Goal: Task Accomplishment & Management: Manage account settings

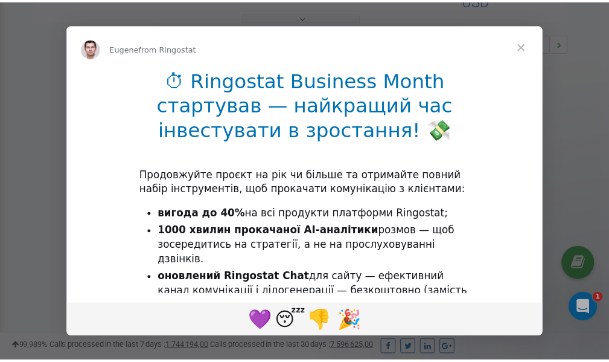
scroll to position [361, 0]
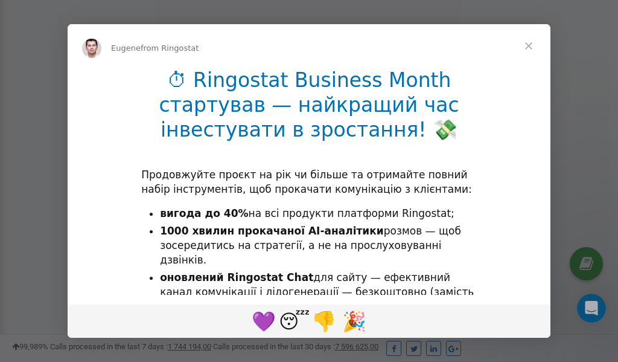
click at [532, 49] on span "Close" at bounding box center [528, 45] width 43 height 43
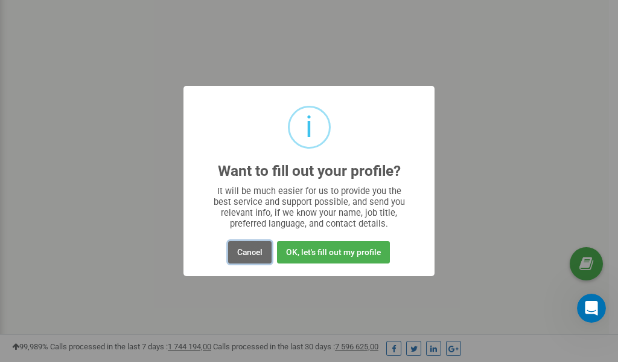
click at [249, 252] on button "Cancel" at bounding box center [249, 252] width 43 height 22
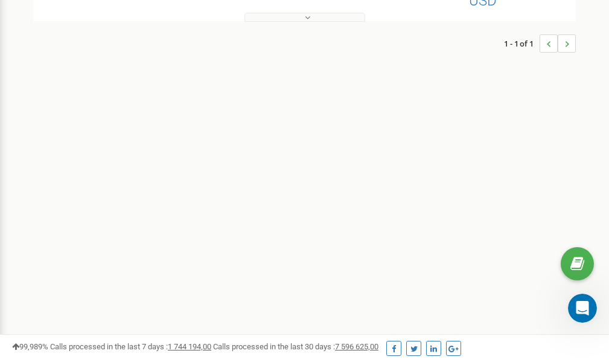
scroll to position [0, 0]
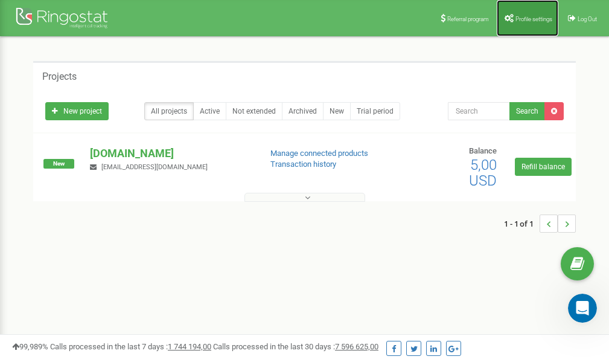
click at [526, 13] on link "Profile settings" at bounding box center [528, 18] width 62 height 36
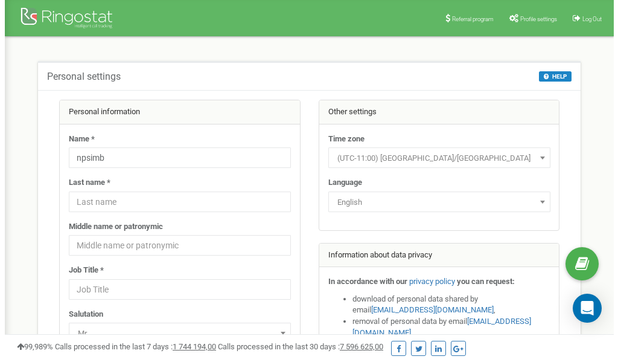
scroll to position [60, 0]
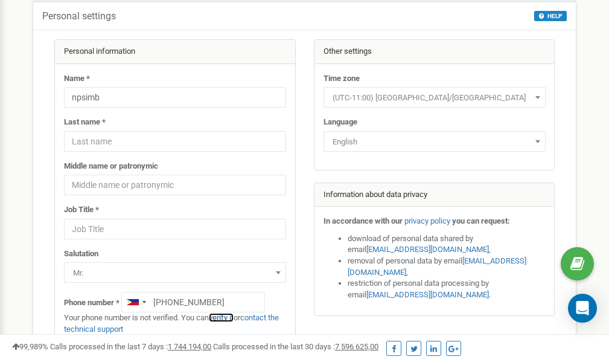
click at [223, 317] on link "verify it" at bounding box center [221, 317] width 25 height 9
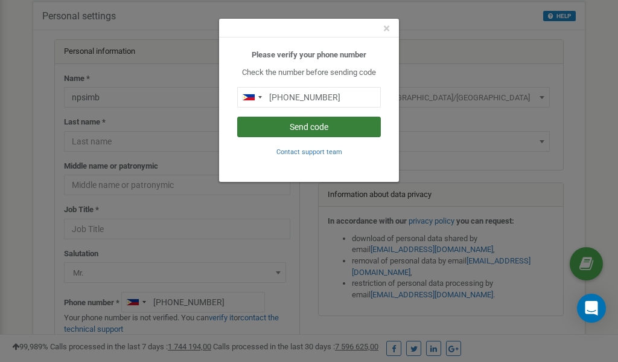
click at [334, 125] on button "Send code" at bounding box center [309, 127] width 144 height 21
